Goal: Find specific page/section: Find specific page/section

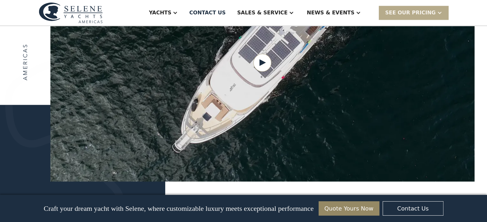
scroll to position [928, 0]
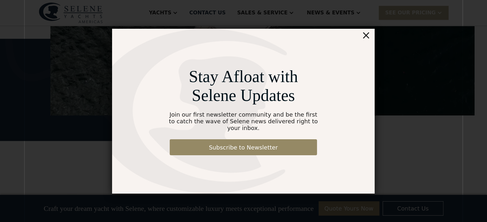
click at [364, 39] on div "×" at bounding box center [365, 35] width 9 height 13
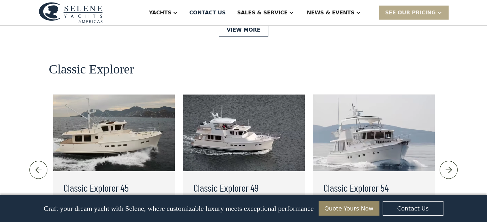
scroll to position [1312, 0]
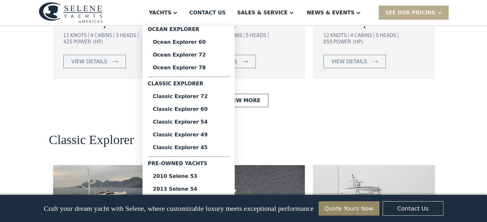
click at [219, 165] on div "Pre-Owned Yachts" at bounding box center [188, 165] width 82 height 10
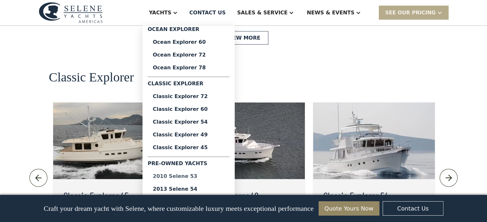
scroll to position [1376, 0]
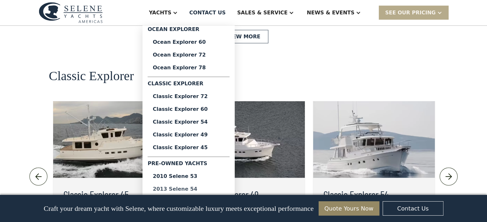
click at [207, 189] on div "2013 Selene 54" at bounding box center [189, 189] width 72 height 5
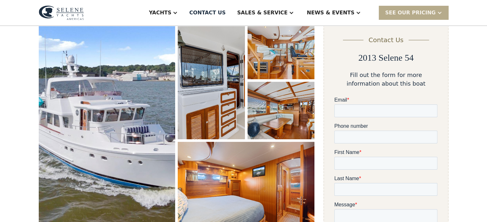
scroll to position [192, 0]
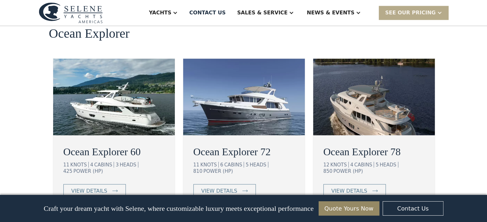
scroll to position [1152, 0]
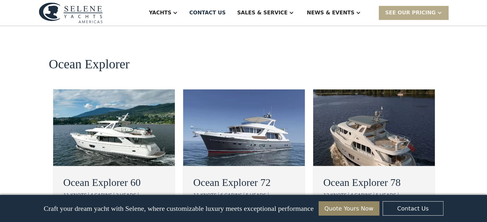
click at [123, 89] on img at bounding box center [114, 127] width 122 height 77
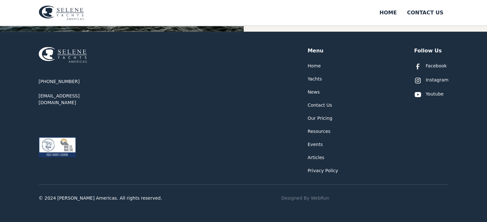
scroll to position [85, 0]
